Goal: Consume media (video, audio): Consume media (video, audio)

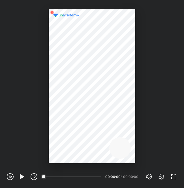
scroll to position [188, 184]
click at [22, 178] on icon "button" at bounding box center [22, 176] width 7 height 7
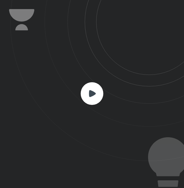
click at [91, 98] on rect at bounding box center [92, 93] width 23 height 23
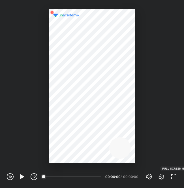
click at [176, 176] on icon "button" at bounding box center [173, 176] width 7 height 7
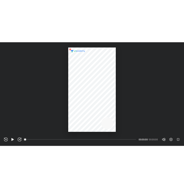
scroll to position [180, 320]
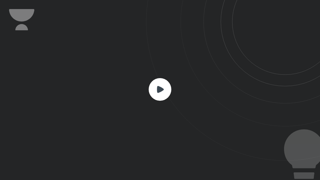
click at [162, 92] on rect at bounding box center [160, 89] width 23 height 23
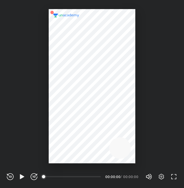
scroll to position [188, 184]
click at [21, 175] on icon "button" at bounding box center [22, 176] width 4 height 5
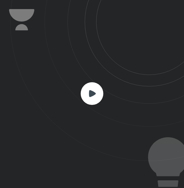
click at [85, 98] on rect at bounding box center [92, 93] width 23 height 23
drag, startPoint x: 85, startPoint y: 98, endPoint x: 93, endPoint y: 95, distance: 9.1
click at [93, 95] on rect at bounding box center [92, 93] width 23 height 23
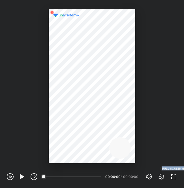
click at [175, 179] on div "Volume (M) 100% Settings FULL SCREEN (F)" at bounding box center [162, 176] width 32 height 8
click at [175, 179] on icon "button" at bounding box center [175, 178] width 2 height 2
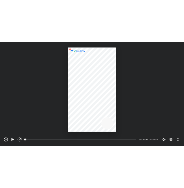
scroll to position [180, 320]
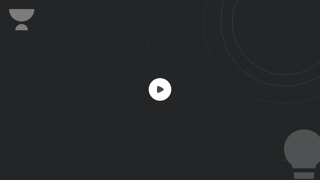
click at [161, 93] on rect at bounding box center [160, 89] width 23 height 23
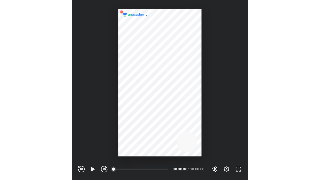
scroll to position [188, 184]
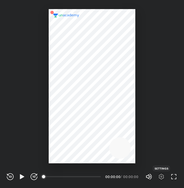
click at [164, 179] on icon "button" at bounding box center [161, 176] width 7 height 7
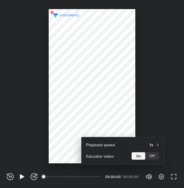
click at [173, 179] on div at bounding box center [92, 94] width 184 height 188
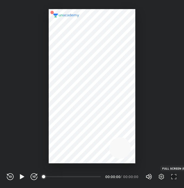
click at [173, 179] on icon "button" at bounding box center [172, 178] width 2 height 2
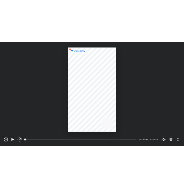
scroll to position [180, 320]
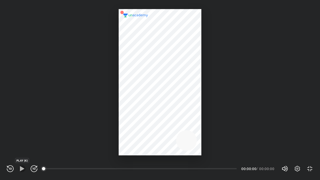
click at [23, 172] on icon "button" at bounding box center [22, 168] width 7 height 7
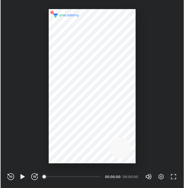
scroll to position [188, 184]
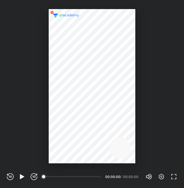
scroll to position [188, 184]
click at [19, 179] on icon "button" at bounding box center [22, 176] width 7 height 7
